Goal: Navigation & Orientation: Find specific page/section

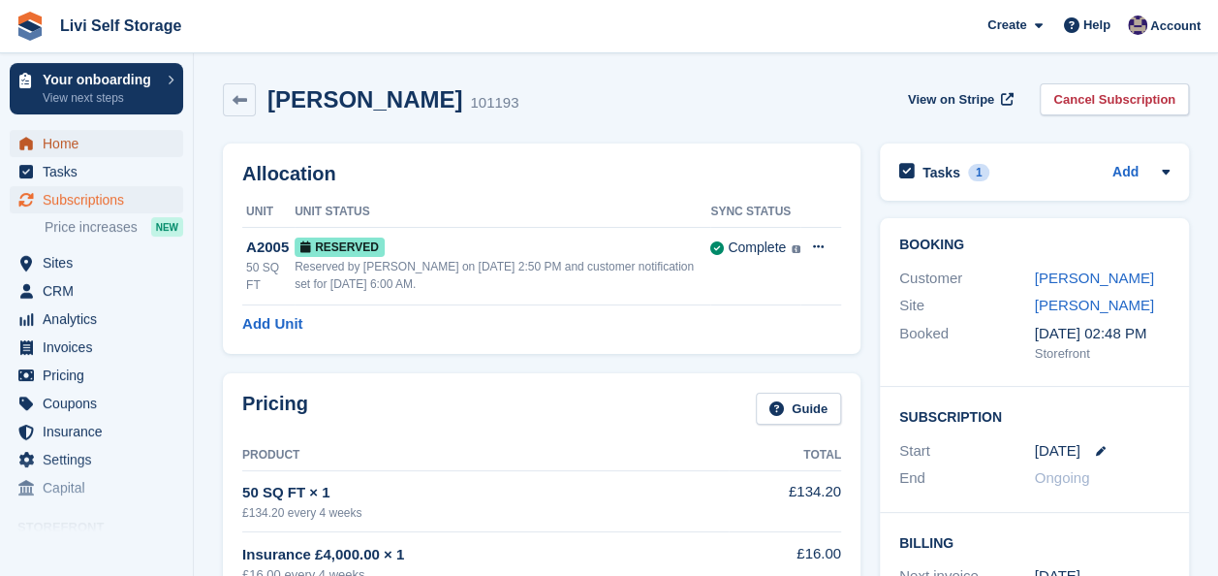
click at [75, 147] on span "Home" at bounding box center [101, 143] width 116 height 27
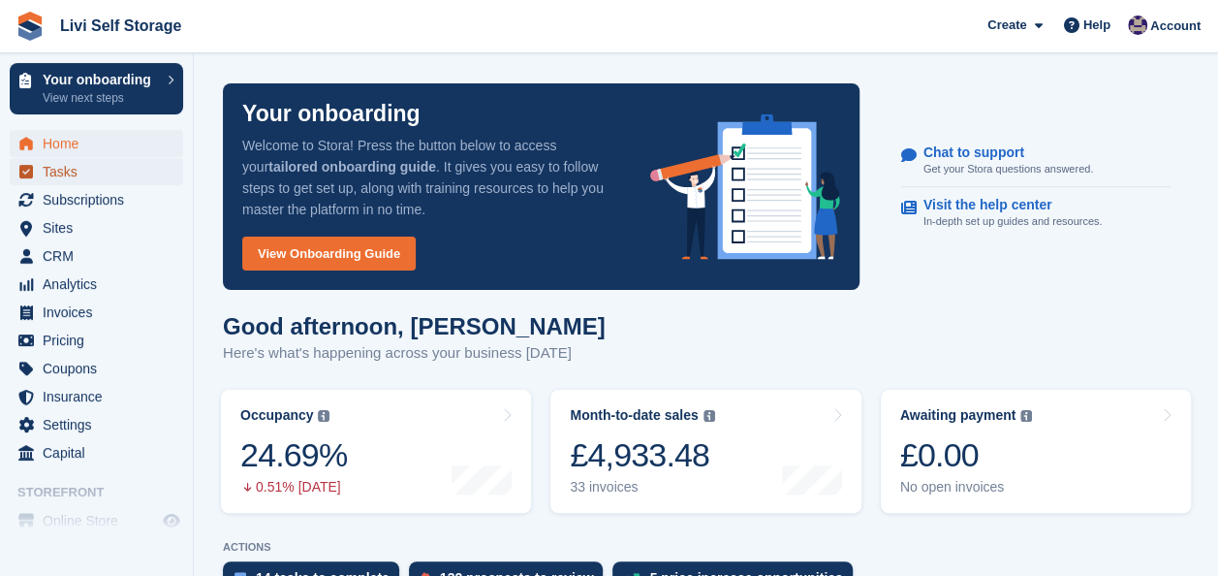
click at [62, 174] on span "Tasks" at bounding box center [101, 171] width 116 height 27
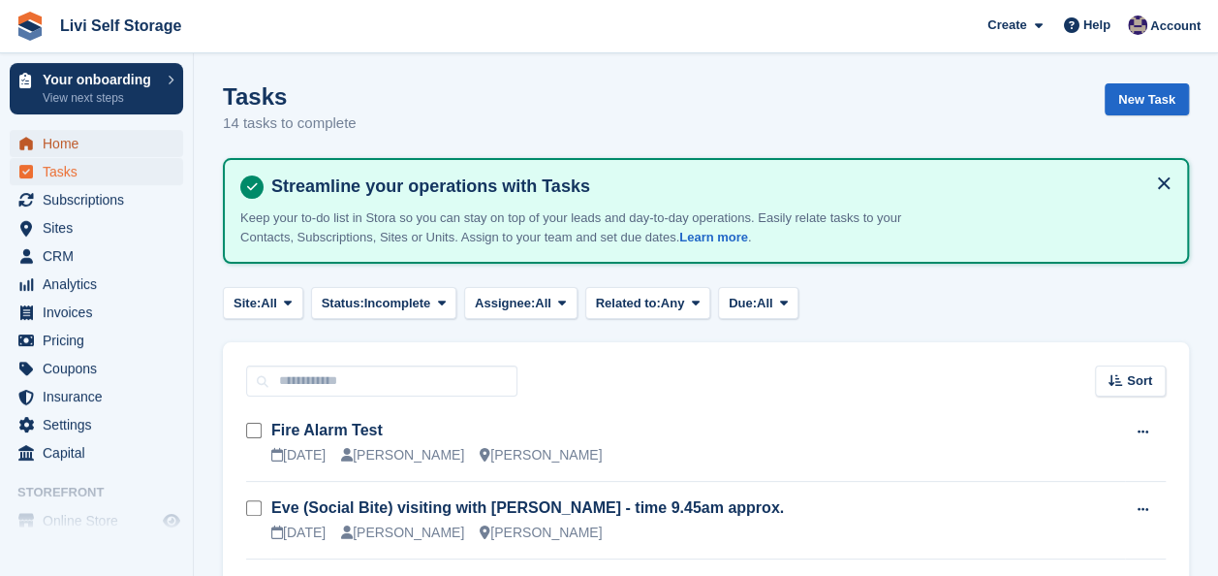
click at [68, 147] on span "Home" at bounding box center [101, 143] width 116 height 27
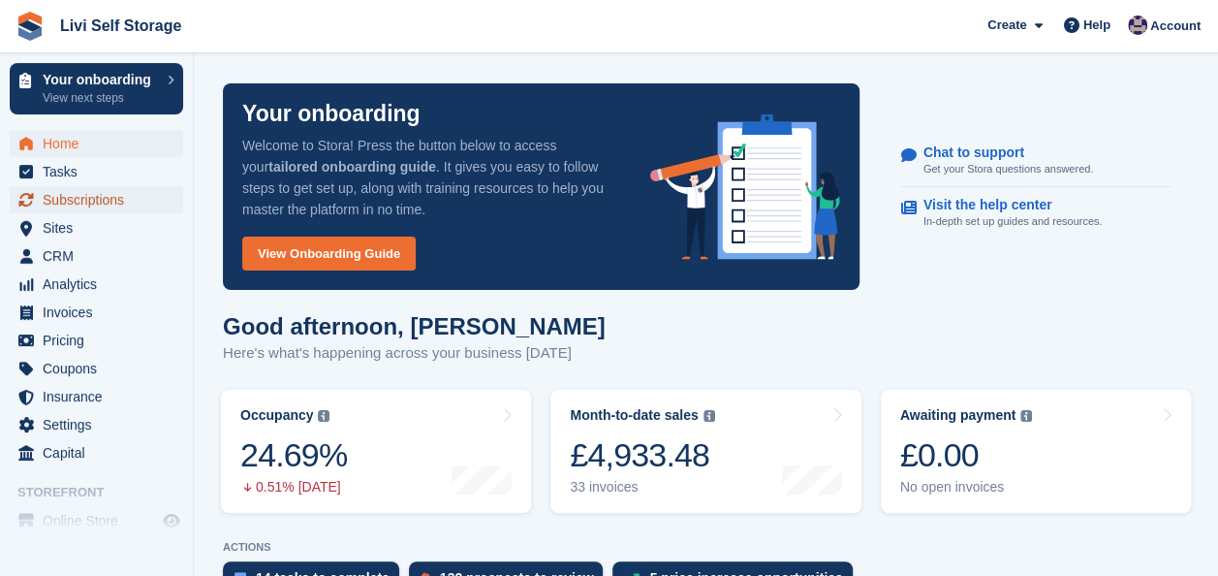
click at [74, 204] on span "Subscriptions" at bounding box center [101, 199] width 116 height 27
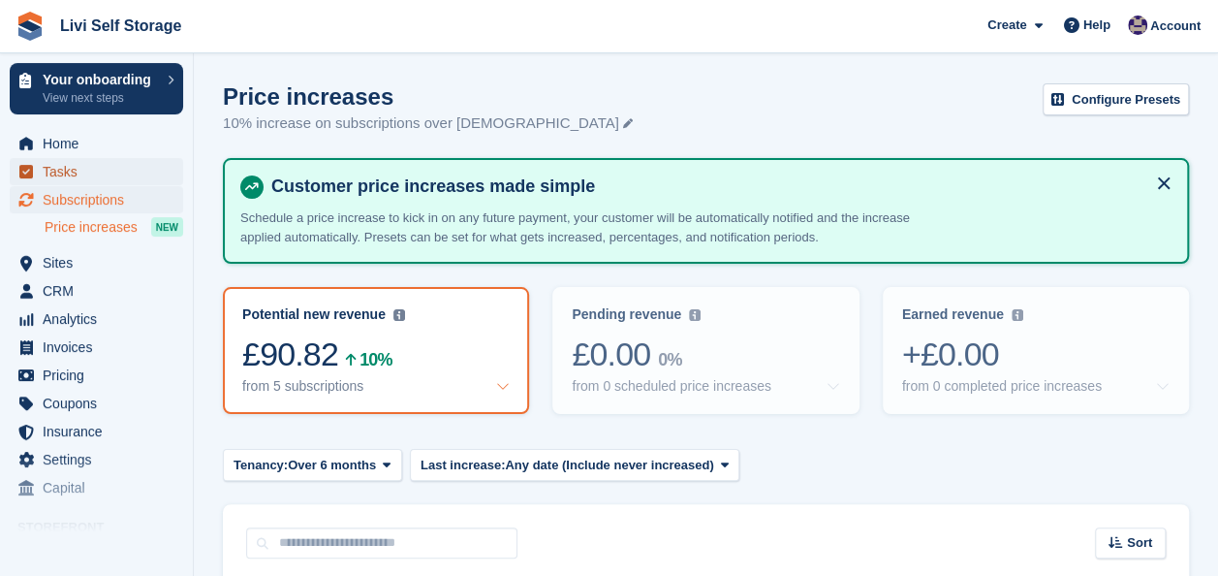
click at [64, 169] on span "Tasks" at bounding box center [101, 171] width 116 height 27
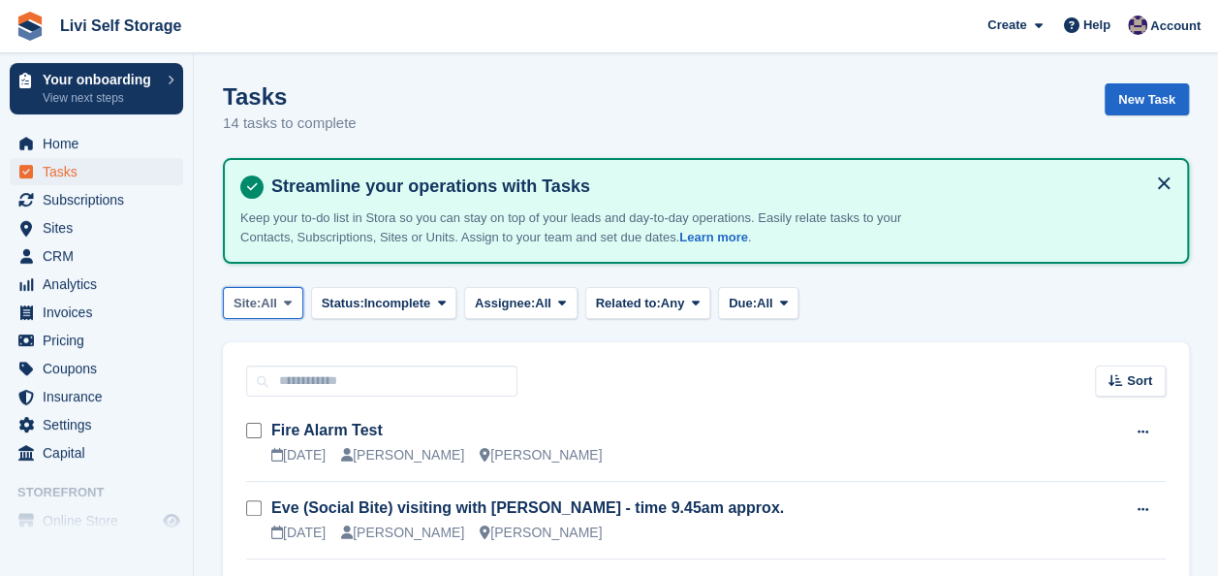
click at [289, 298] on icon at bounding box center [288, 303] width 8 height 13
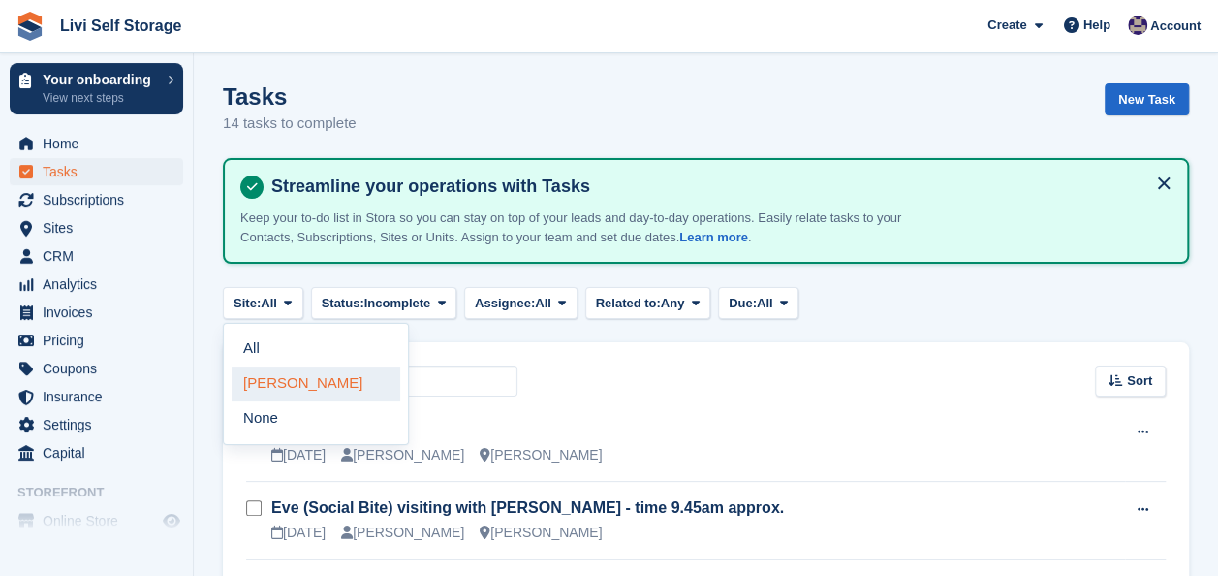
click at [281, 380] on link "[PERSON_NAME]" at bounding box center [316, 383] width 169 height 35
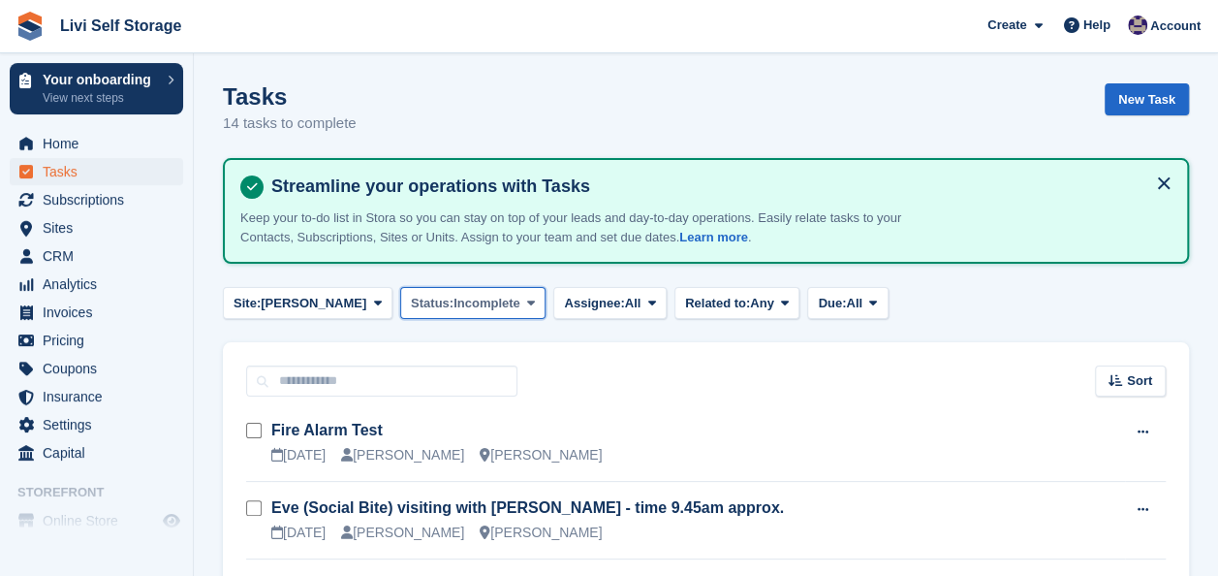
click at [527, 301] on icon at bounding box center [531, 303] width 8 height 13
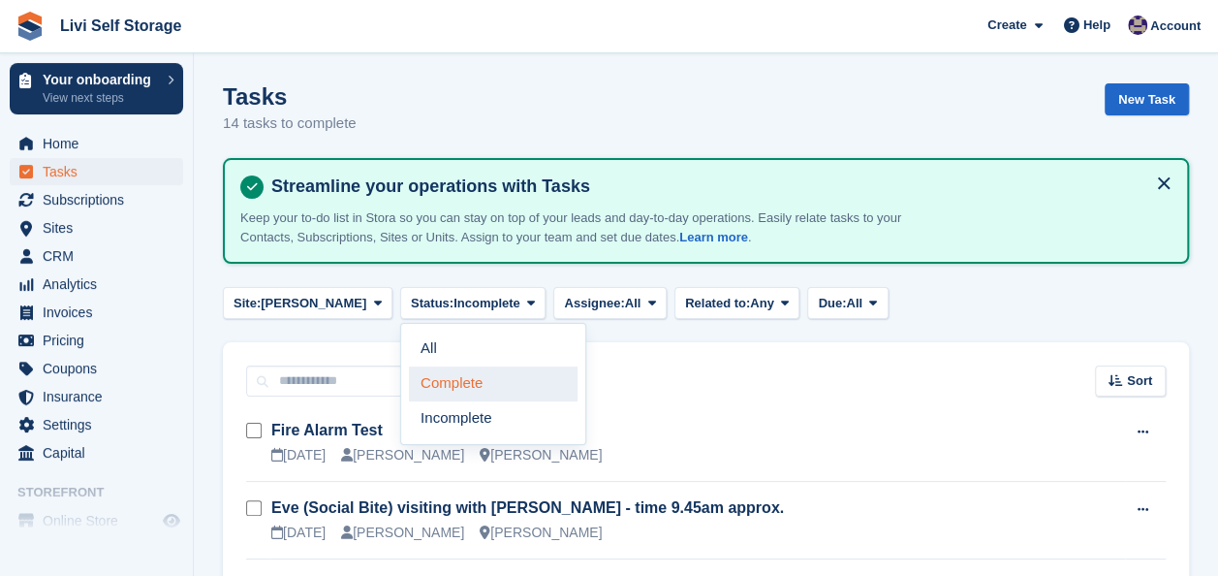
click at [430, 382] on link "Complete" at bounding box center [493, 383] width 169 height 35
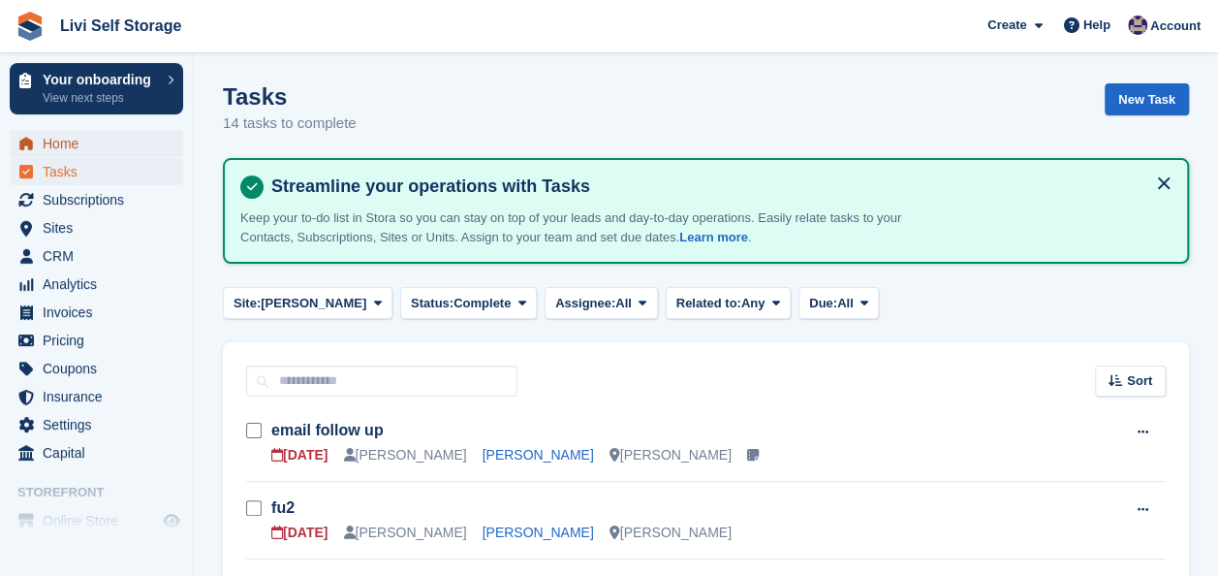
click at [67, 143] on span "Home" at bounding box center [101, 143] width 116 height 27
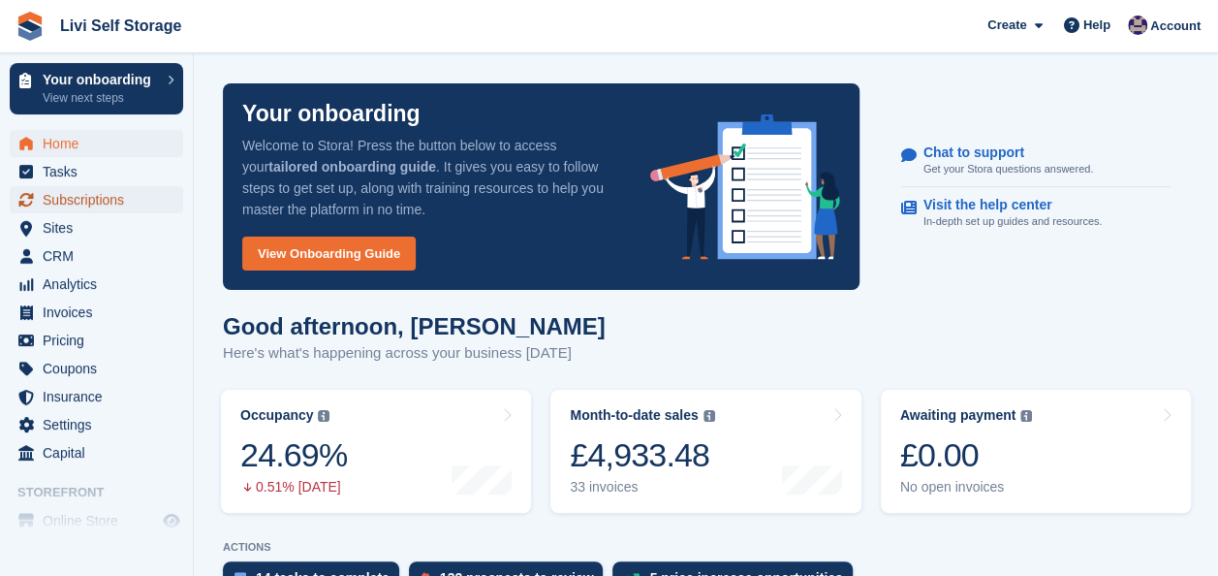
click at [91, 198] on span "Subscriptions" at bounding box center [101, 199] width 116 height 27
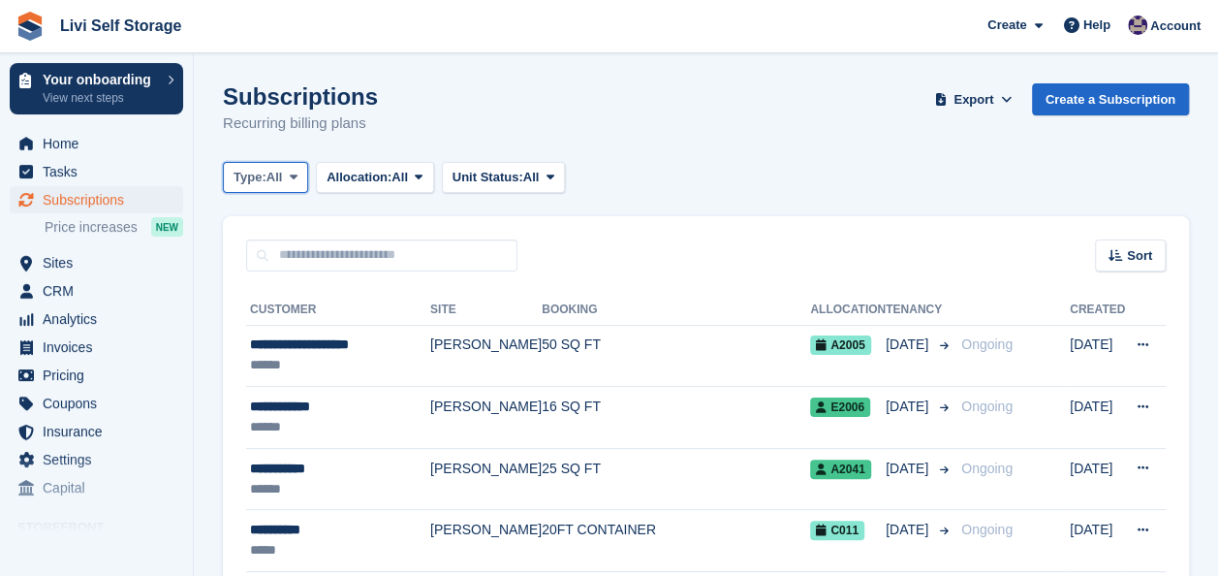
click at [296, 178] on icon at bounding box center [294, 177] width 8 height 13
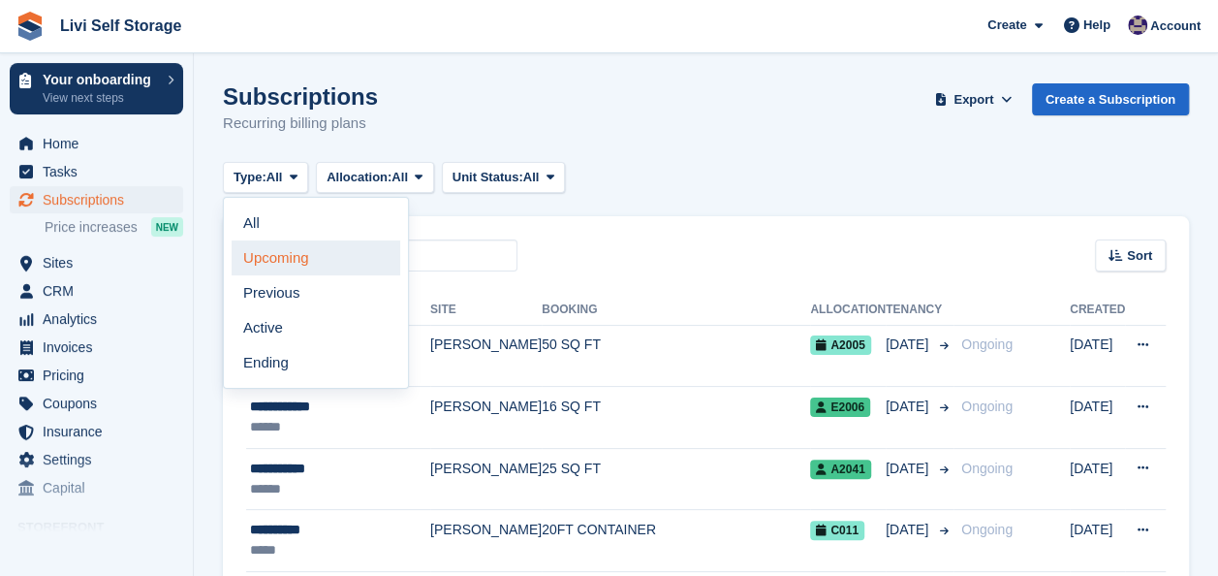
click at [291, 261] on link "Upcoming" at bounding box center [316, 257] width 169 height 35
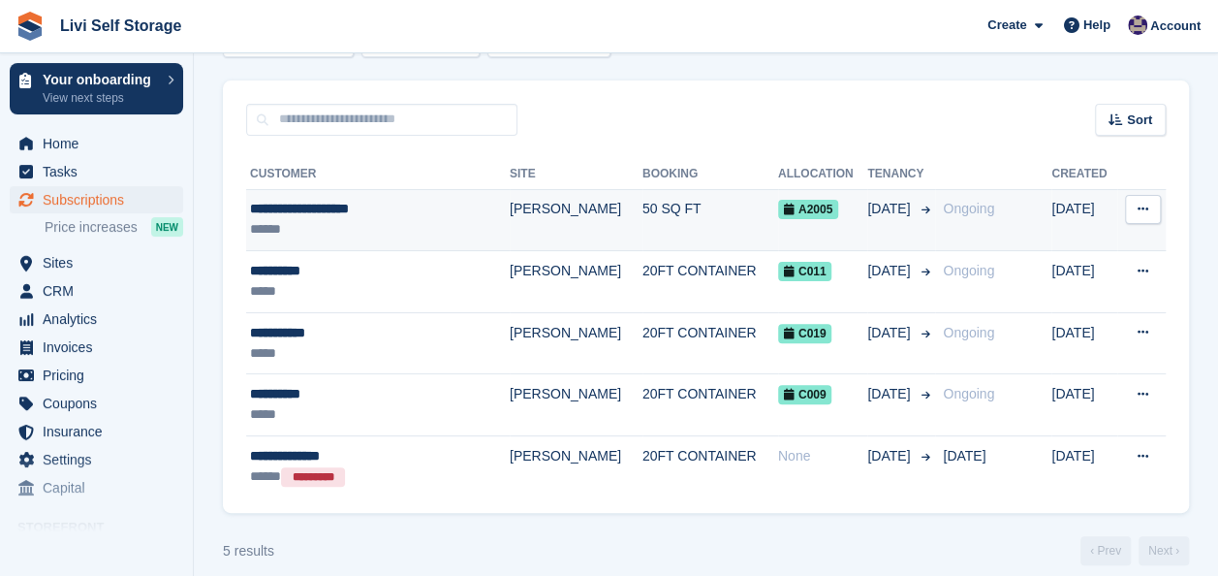
scroll to position [152, 0]
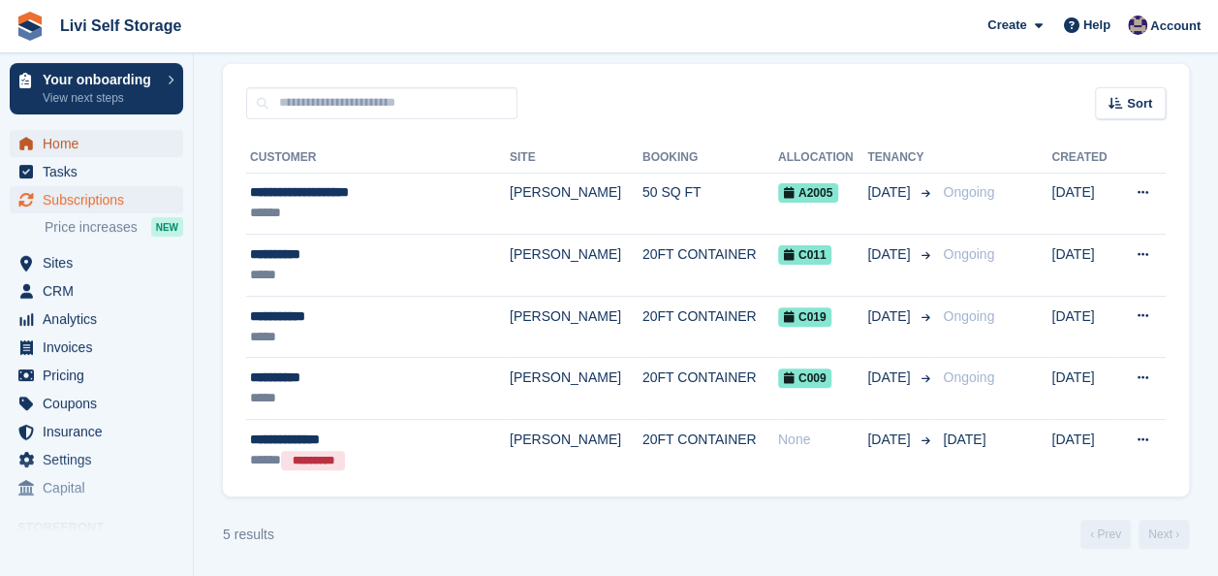
click at [58, 138] on span "Home" at bounding box center [101, 143] width 116 height 27
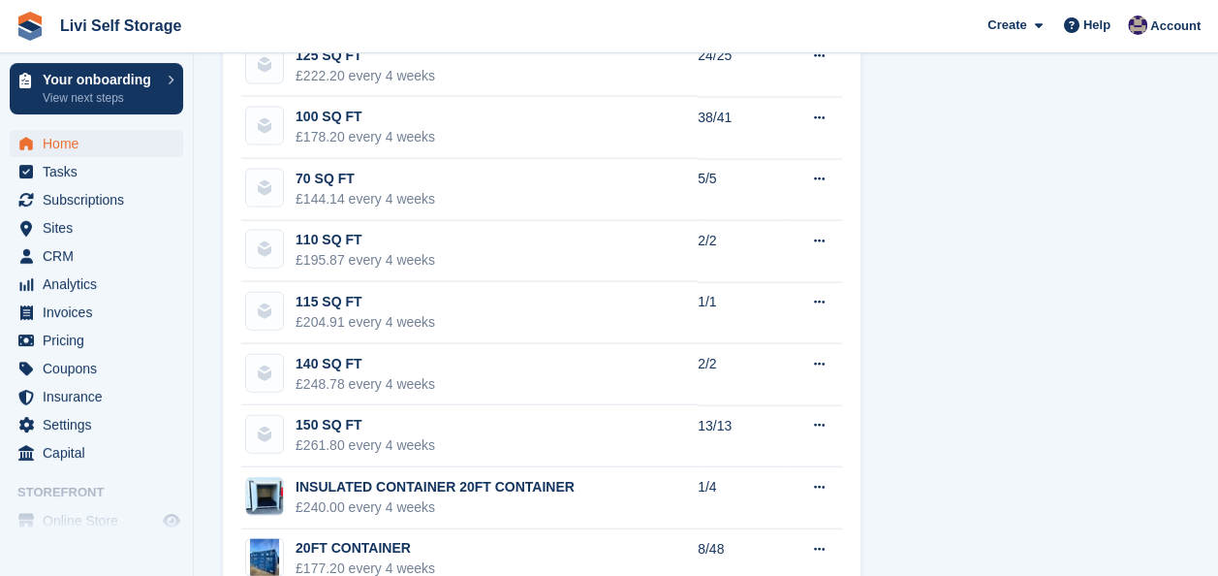
scroll to position [2132, 0]
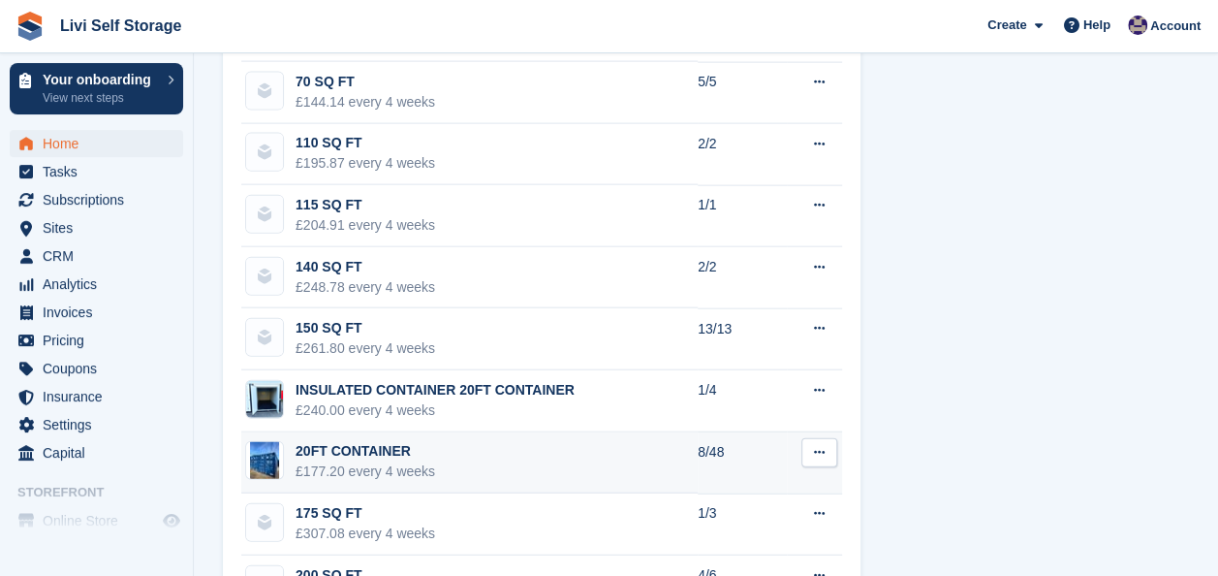
click at [369, 450] on div "20FT CONTAINER" at bounding box center [366, 451] width 140 height 20
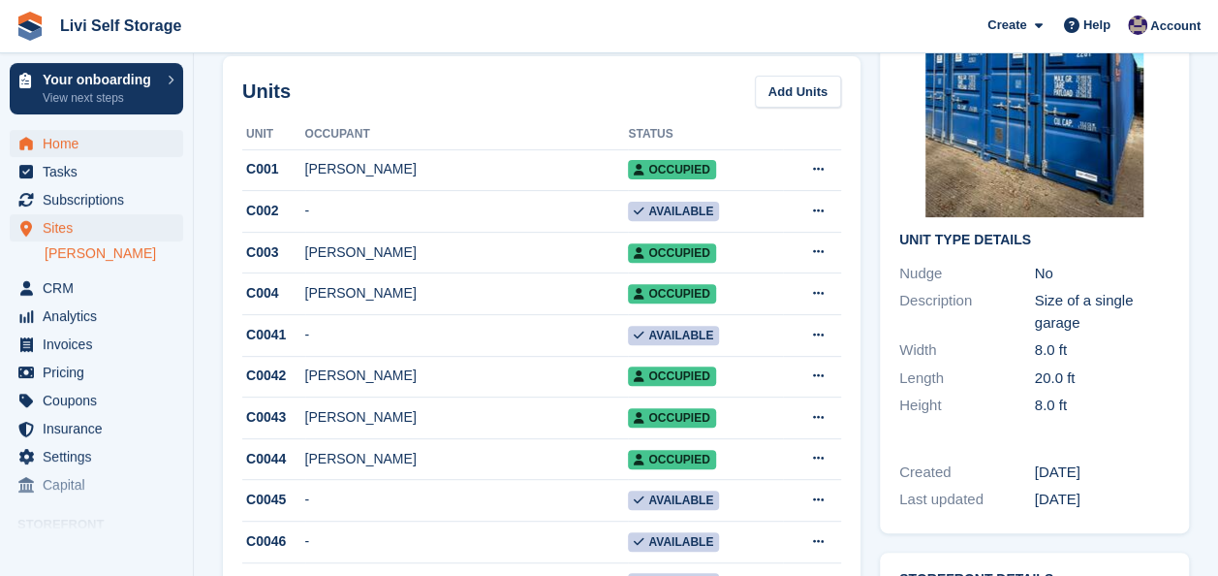
scroll to position [194, 0]
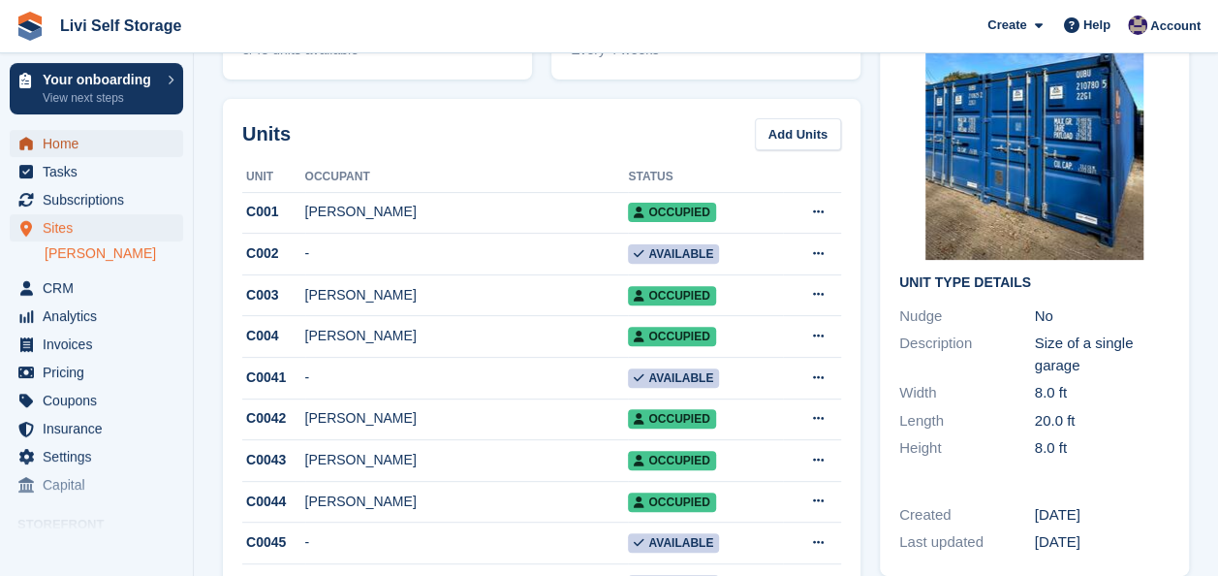
click at [60, 147] on span "Home" at bounding box center [101, 143] width 116 height 27
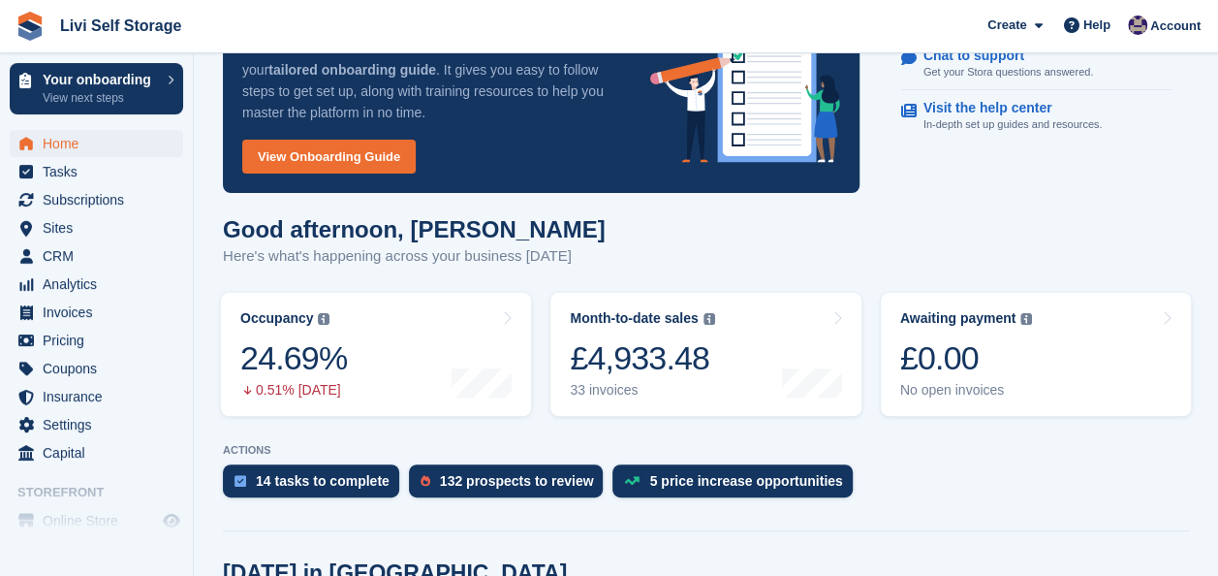
scroll to position [194, 0]
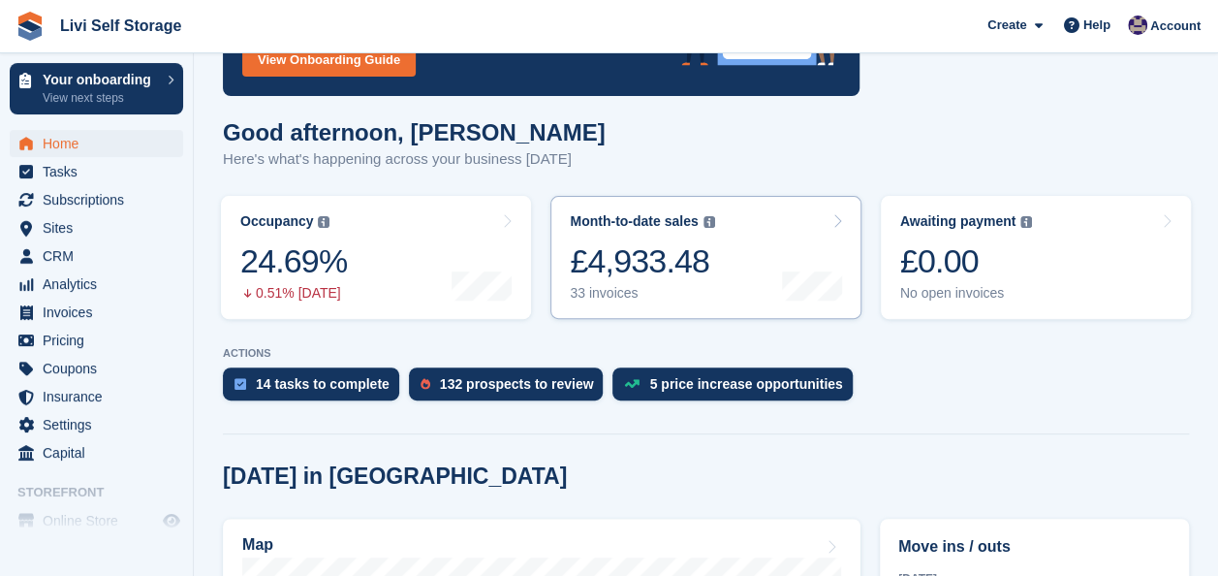
click at [591, 293] on div "33 invoices" at bounding box center [642, 293] width 144 height 16
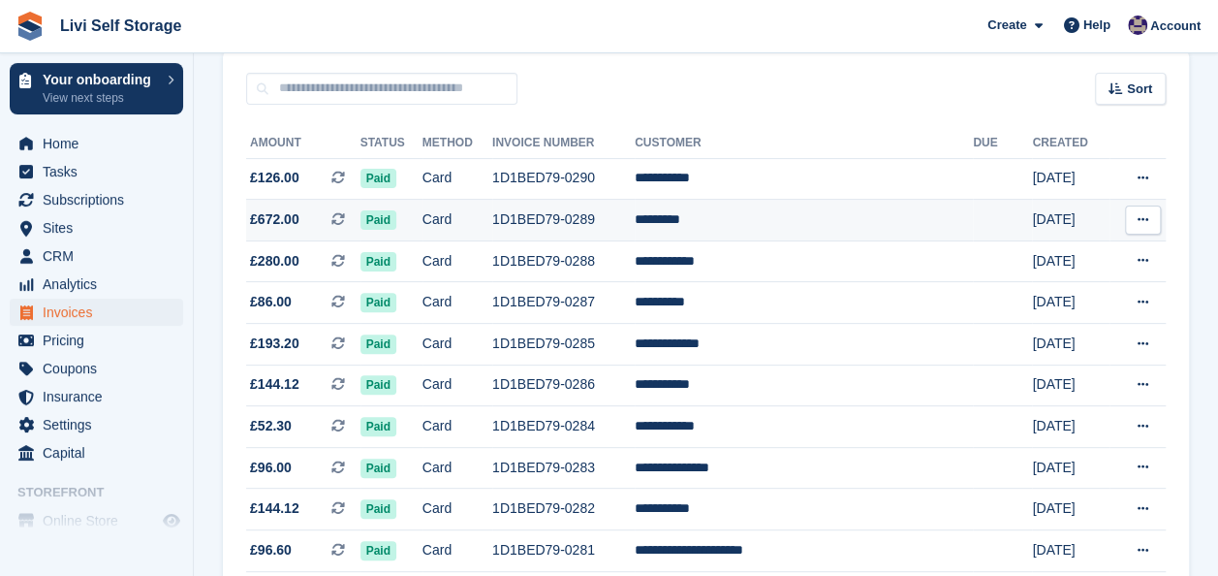
scroll to position [97, 0]
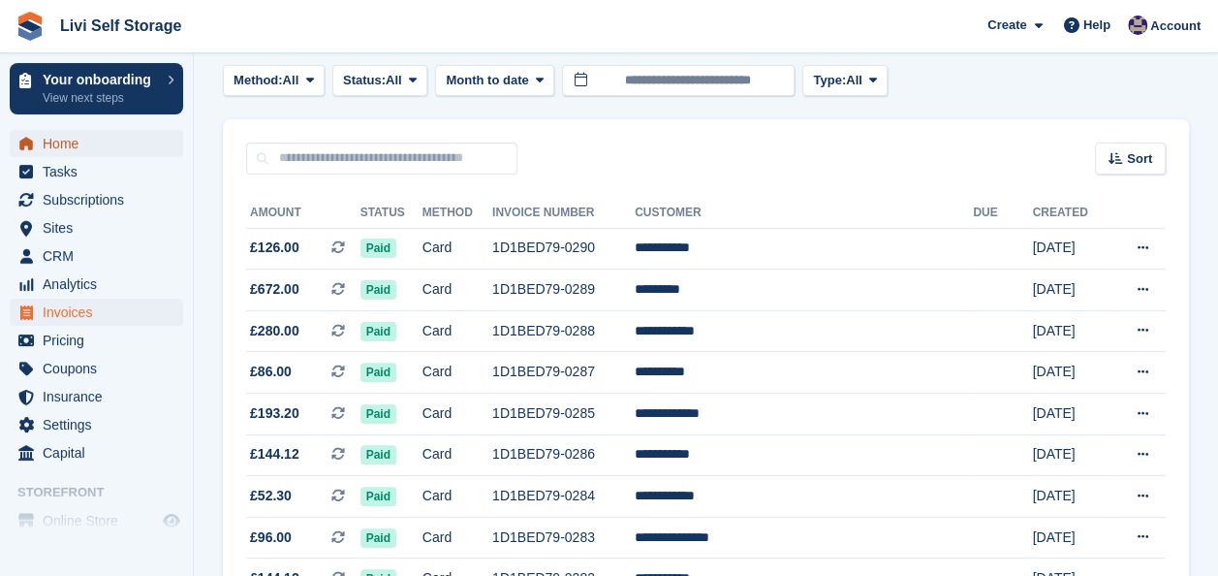
click at [70, 145] on span "Home" at bounding box center [101, 143] width 116 height 27
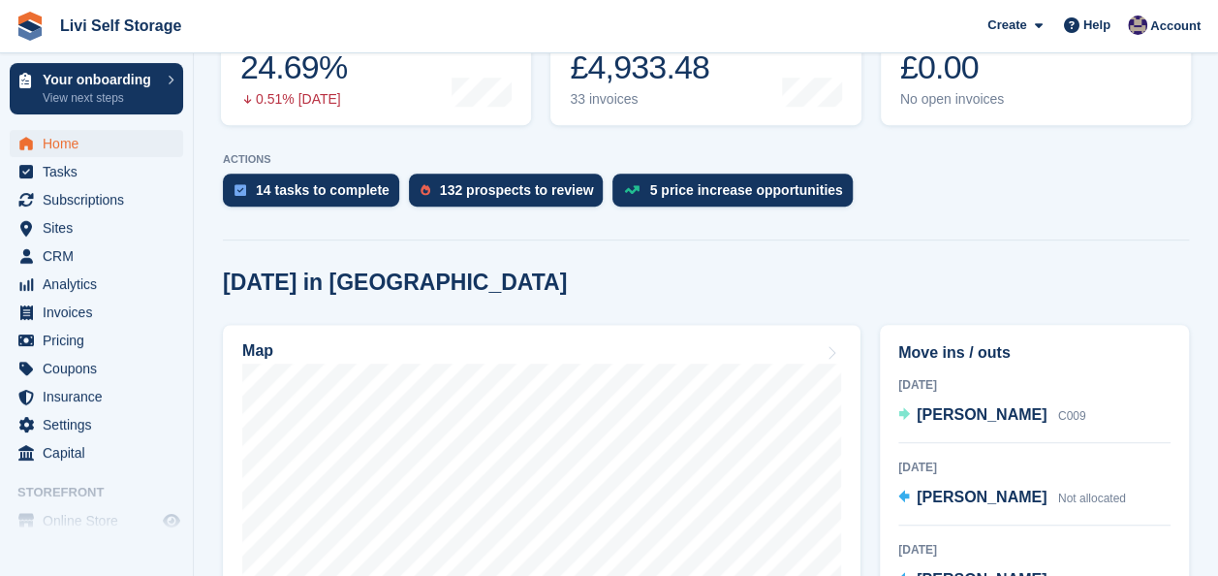
scroll to position [485, 0]
